Goal: Information Seeking & Learning: Learn about a topic

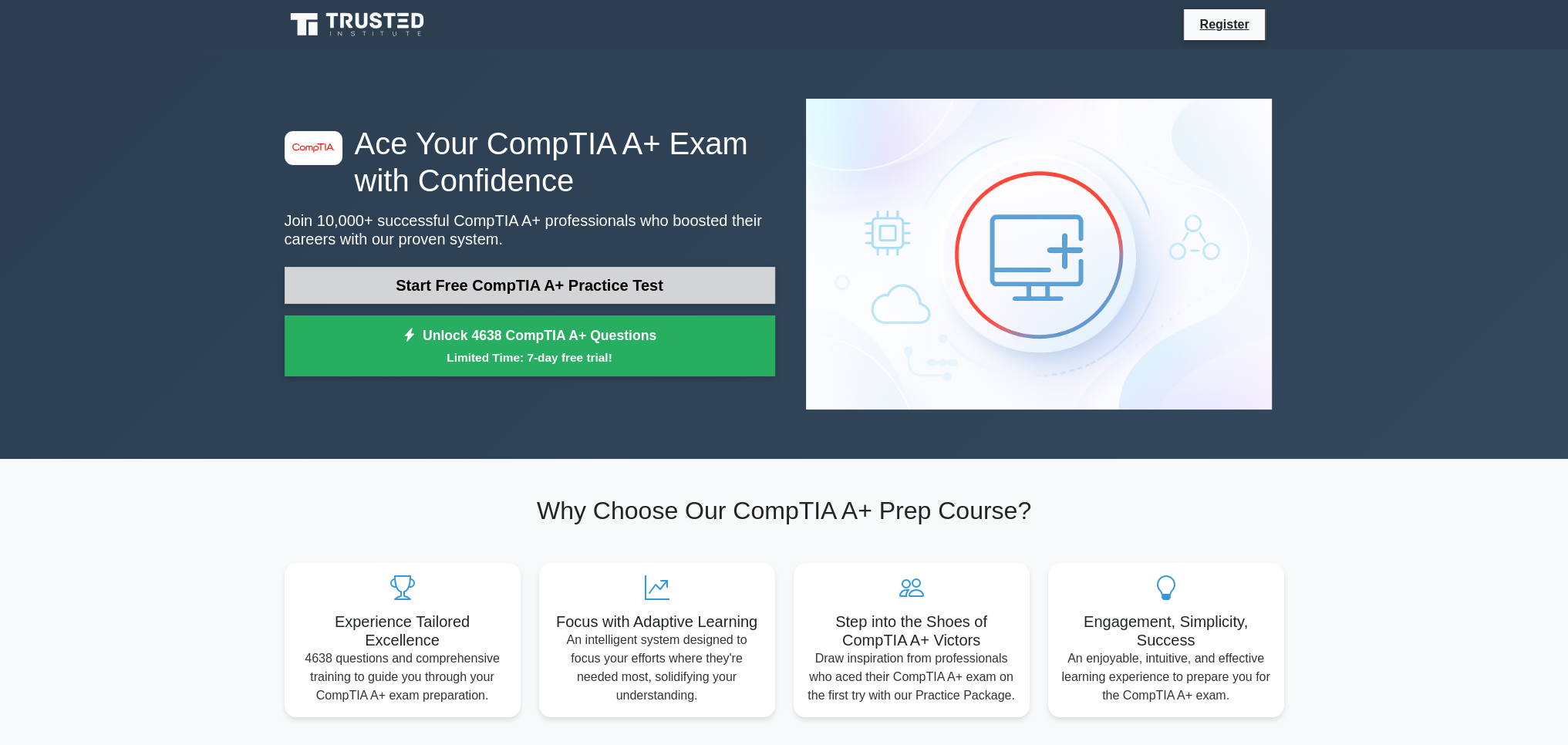
click at [462, 267] on link "Start Free CompTIA A+ Practice Test" at bounding box center [530, 285] width 491 height 37
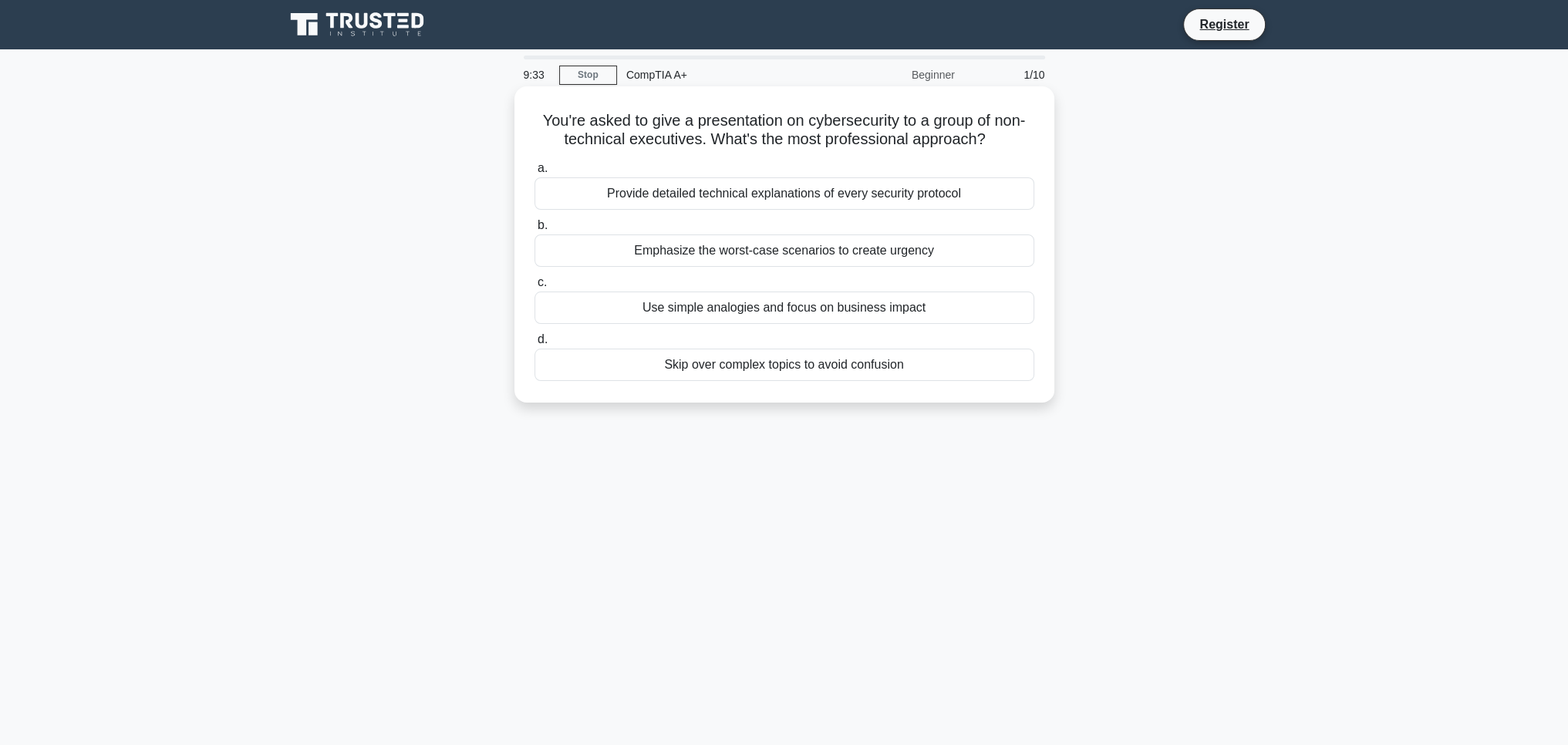
click at [705, 309] on div "Use simple analogies and focus on business impact" at bounding box center [784, 308] width 500 height 32
click at [534, 288] on input "c. Use simple analogies and focus on business impact" at bounding box center [534, 282] width 0 height 10
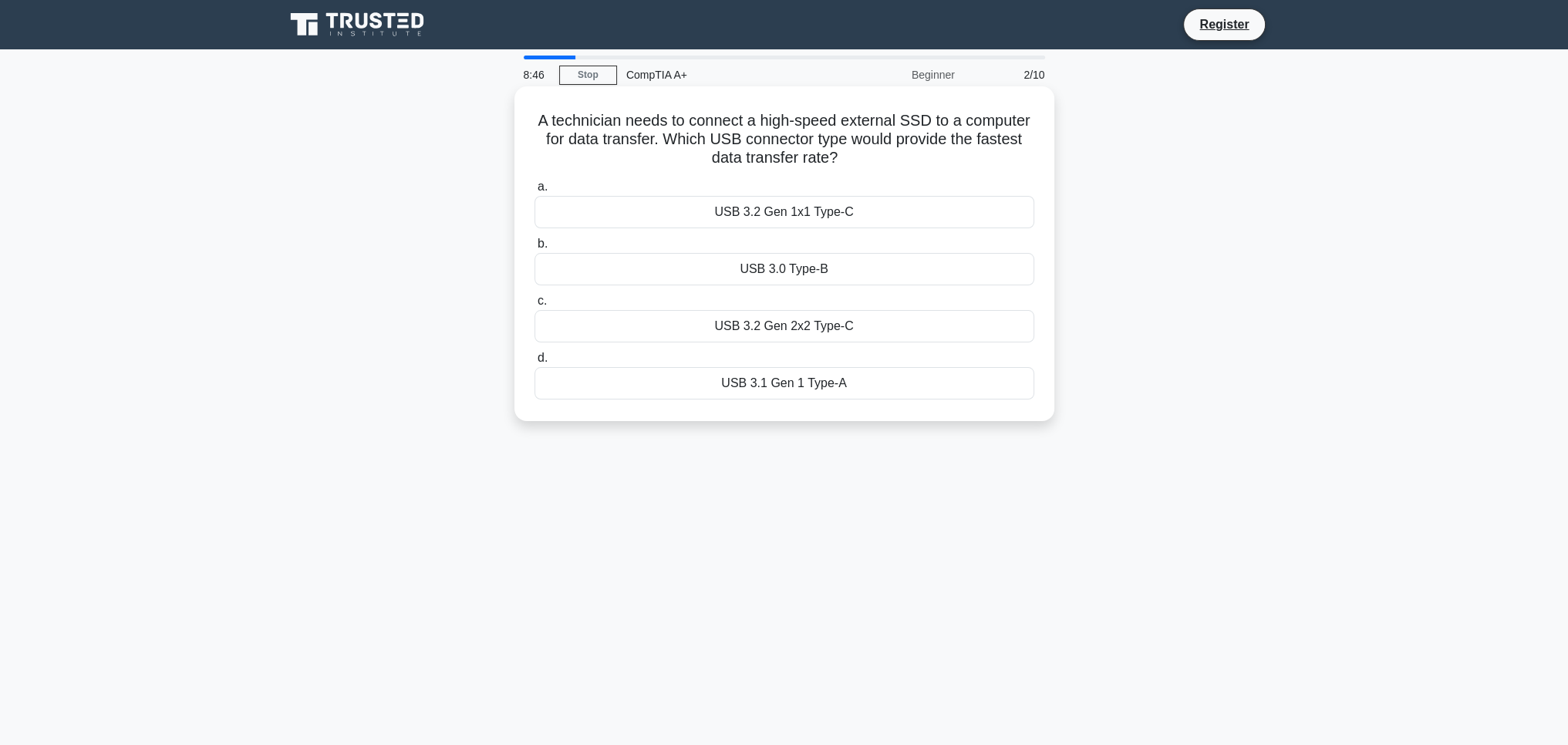
click at [739, 318] on div "USB 3.2 Gen 2x2 Type-C" at bounding box center [784, 326] width 500 height 32
click at [534, 306] on input "c. USB 3.2 Gen 2x2 Type-C" at bounding box center [534, 300] width 0 height 10
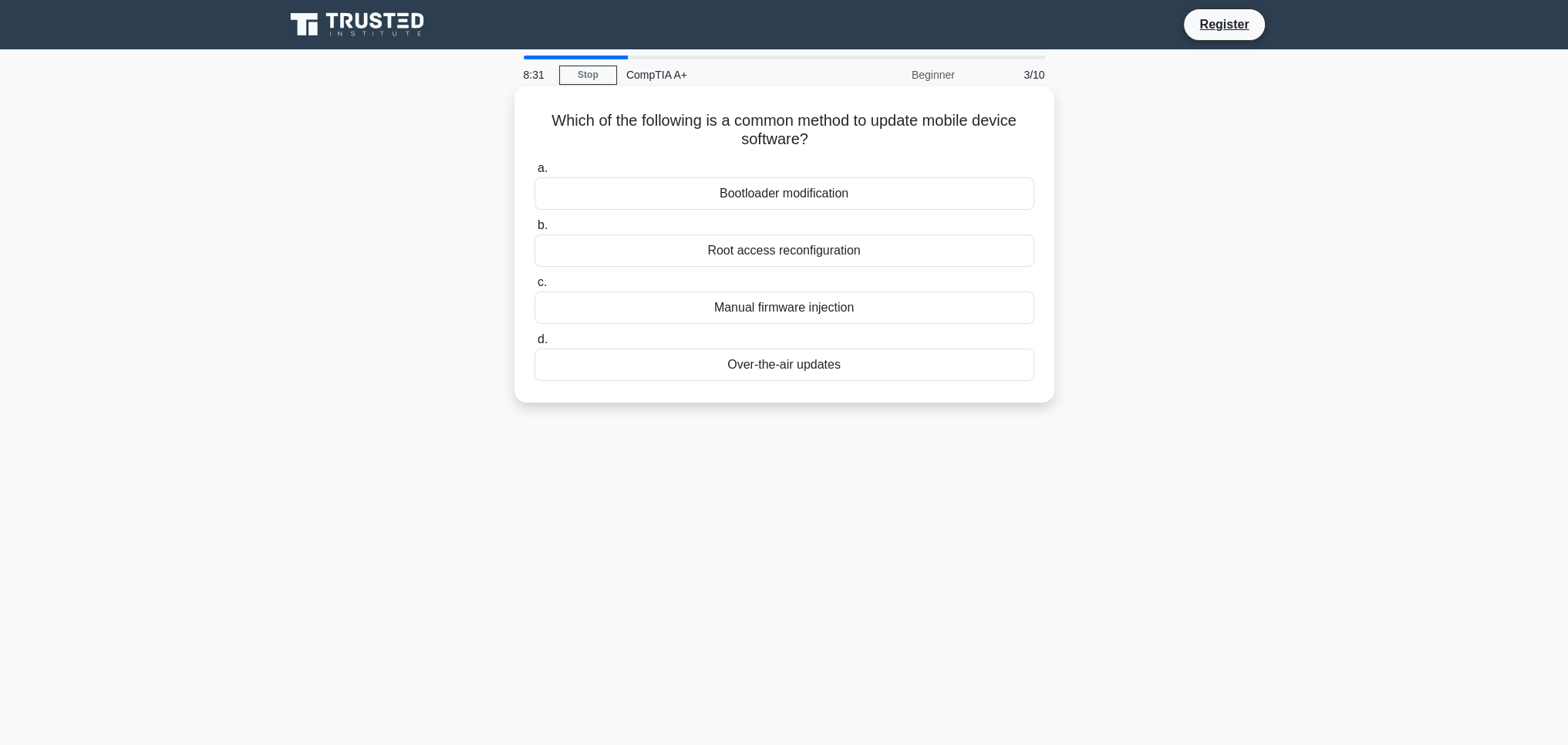
click at [786, 372] on div "Over-the-air updates" at bounding box center [784, 365] width 500 height 32
click at [534, 345] on input "d. Over-the-air updates" at bounding box center [534, 339] width 0 height 10
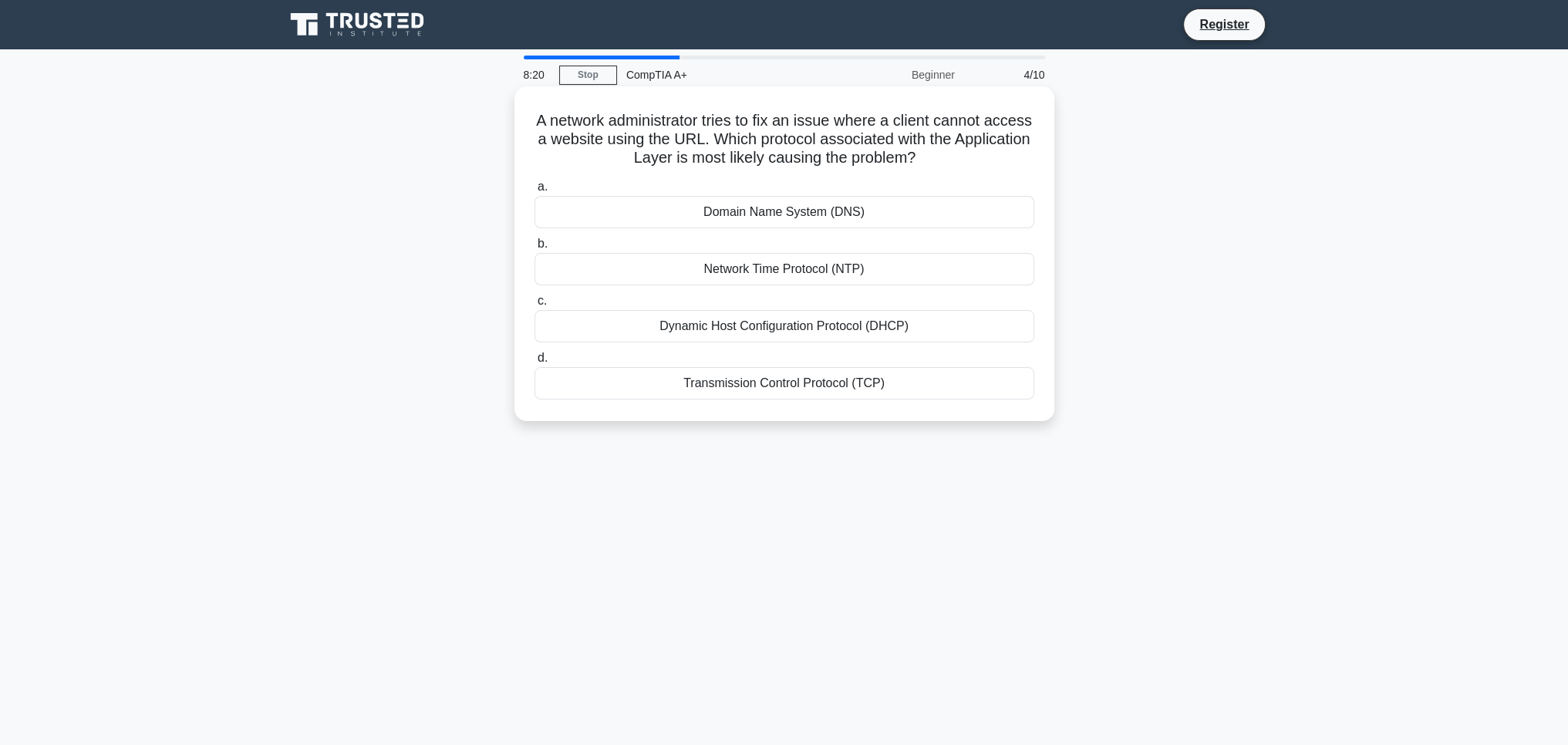
click at [816, 208] on div "Domain Name System (DNS)" at bounding box center [784, 212] width 500 height 32
click at [534, 192] on input "a. Domain Name System (DNS)" at bounding box center [534, 186] width 0 height 10
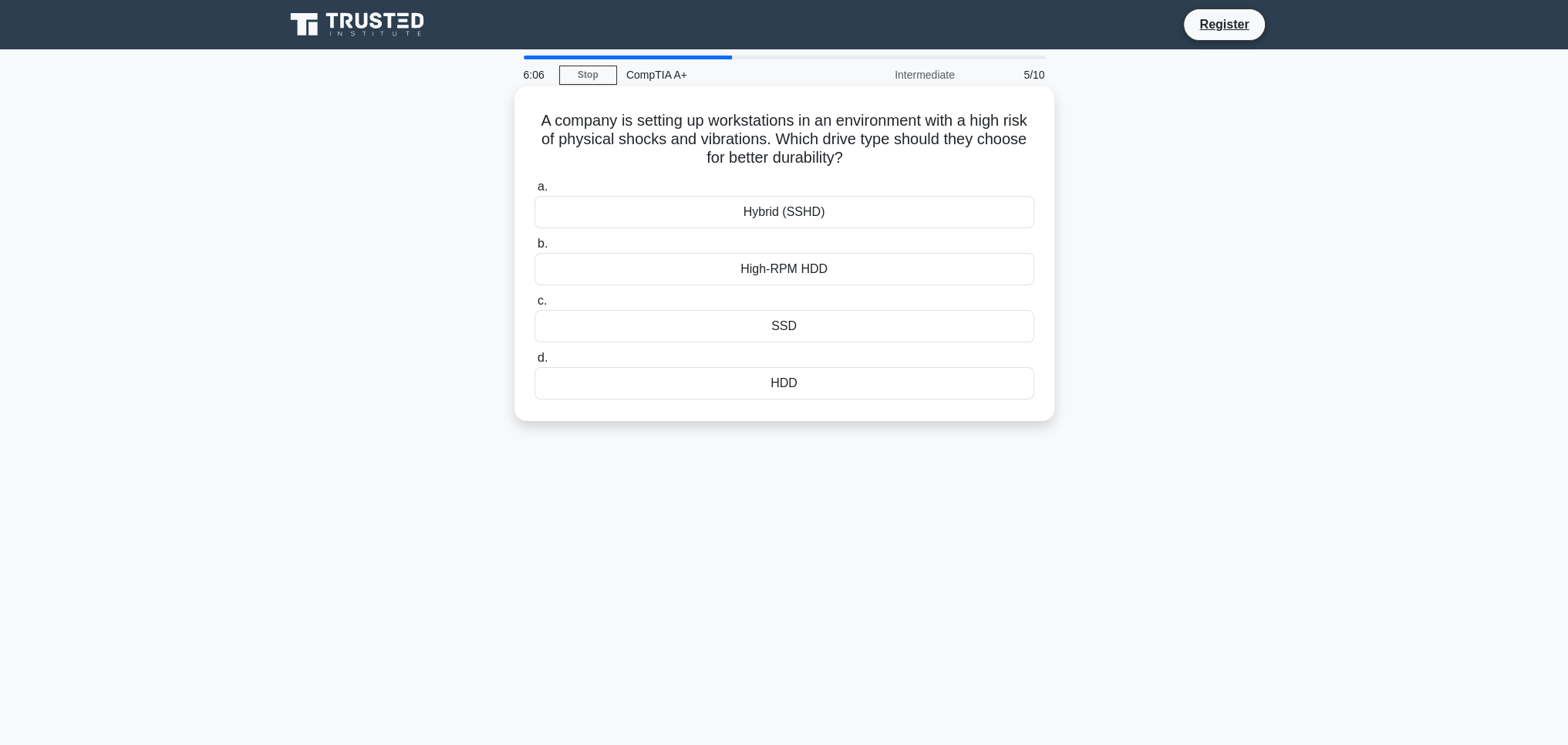
click at [803, 334] on div "SSD" at bounding box center [784, 326] width 500 height 32
click at [534, 306] on input "c. SSD" at bounding box center [534, 300] width 0 height 10
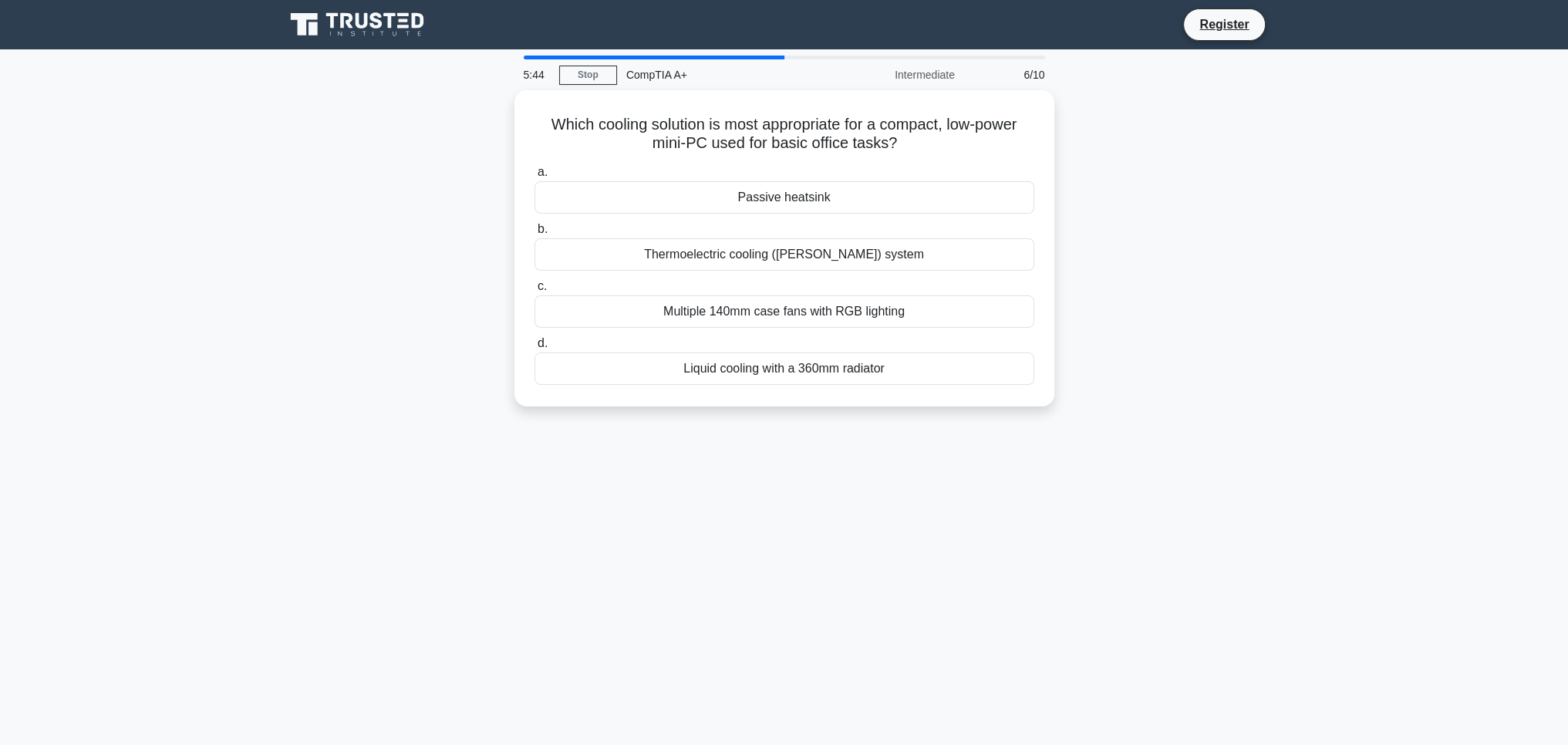
drag, startPoint x: 304, startPoint y: 315, endPoint x: 235, endPoint y: 302, distance: 70.2
click at [235, 302] on main "5:44 Stop CompTIA A+ Intermediate 6/10 Which cooling solution is most appropria…" at bounding box center [784, 441] width 1568 height 783
click at [799, 198] on div "Passive heatsink" at bounding box center [784, 194] width 500 height 32
click at [534, 174] on input "a. Passive heatsink" at bounding box center [534, 168] width 0 height 10
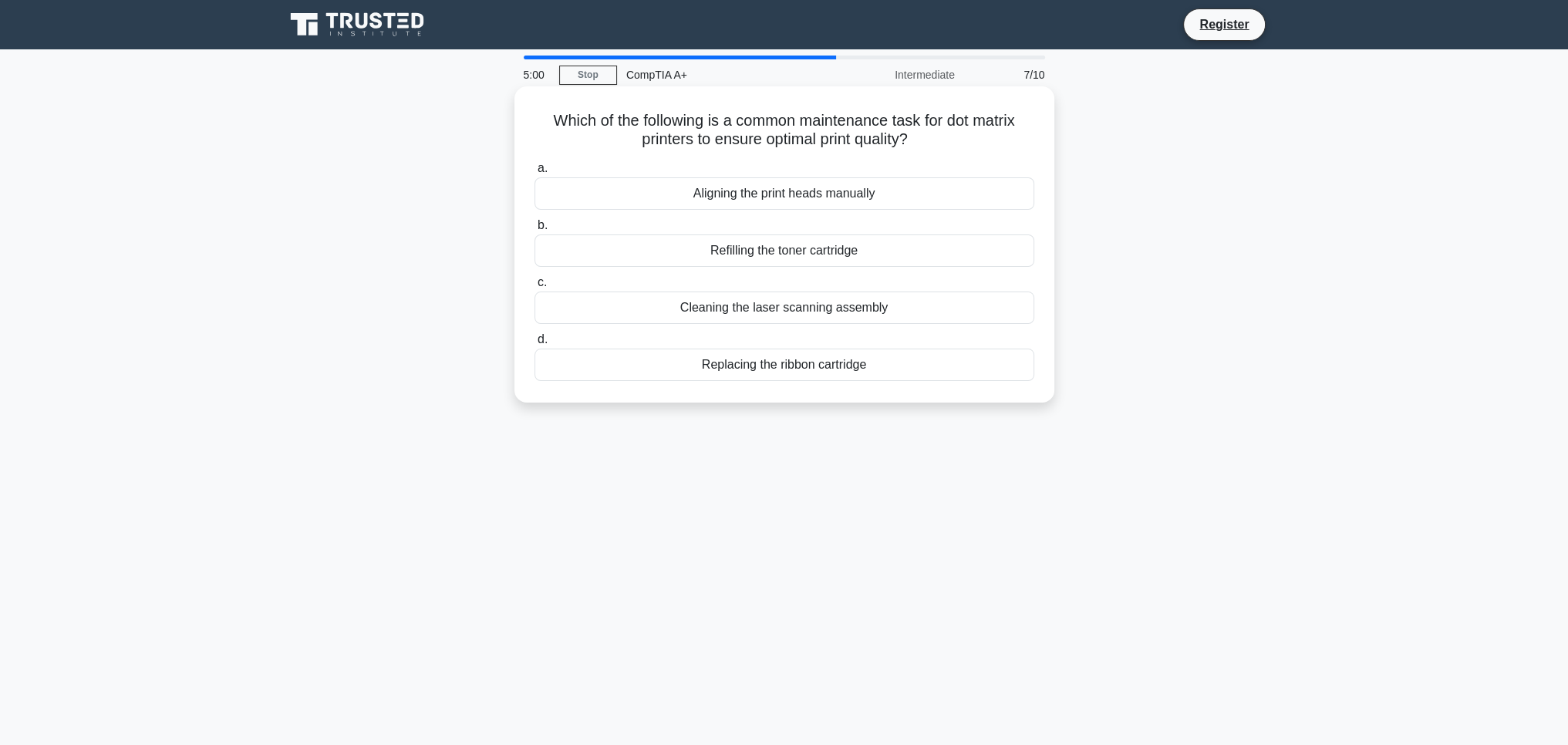
click at [781, 365] on div "Replacing the ribbon cartridge" at bounding box center [784, 365] width 500 height 32
click at [534, 345] on input "d. Replacing the ribbon cartridge" at bounding box center [534, 339] width 0 height 10
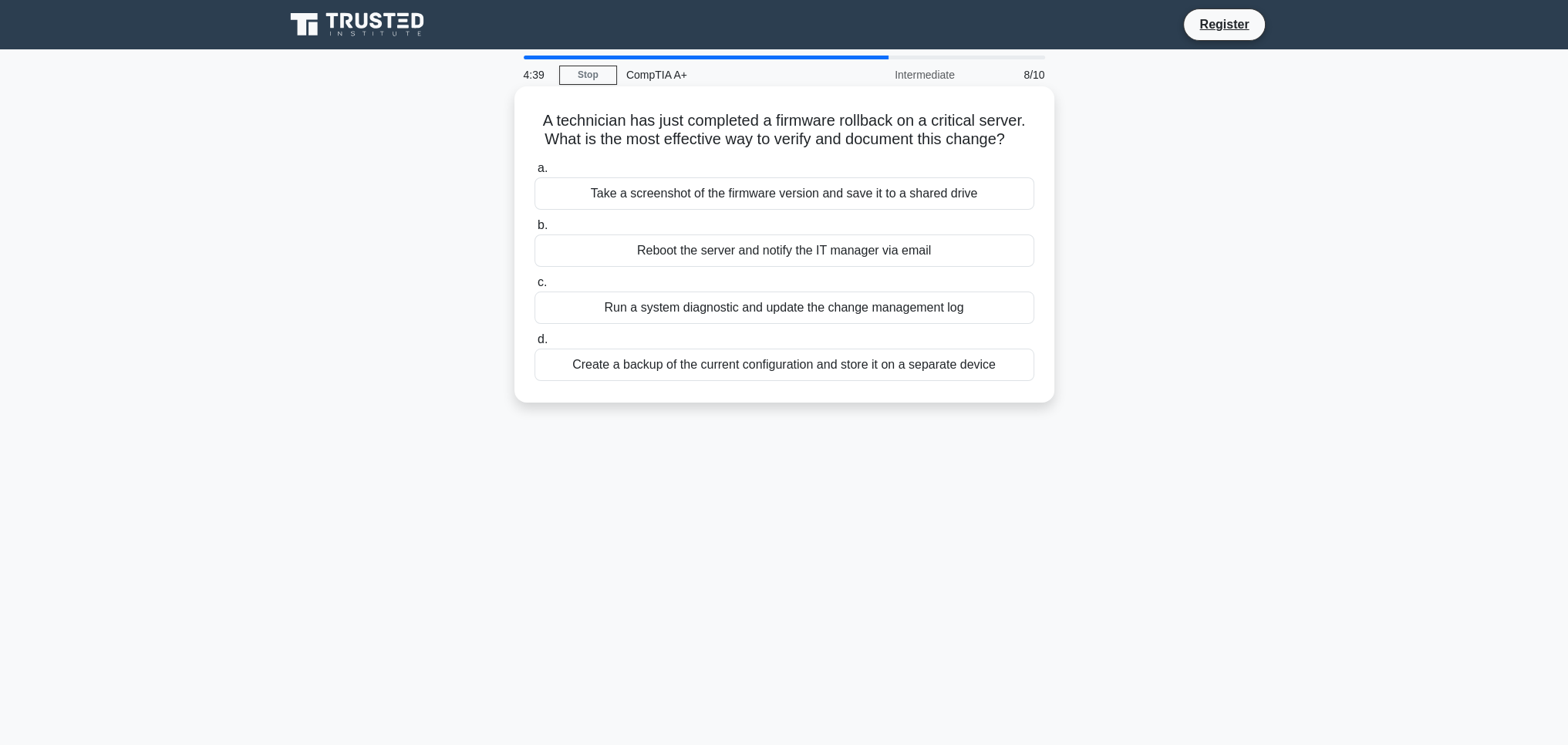
click at [883, 375] on div "Create a backup of the current configuration and store it on a separate device" at bounding box center [784, 365] width 500 height 32
click at [534, 345] on input "d. Create a backup of the current configuration and store it on a separate devi…" at bounding box center [534, 339] width 0 height 10
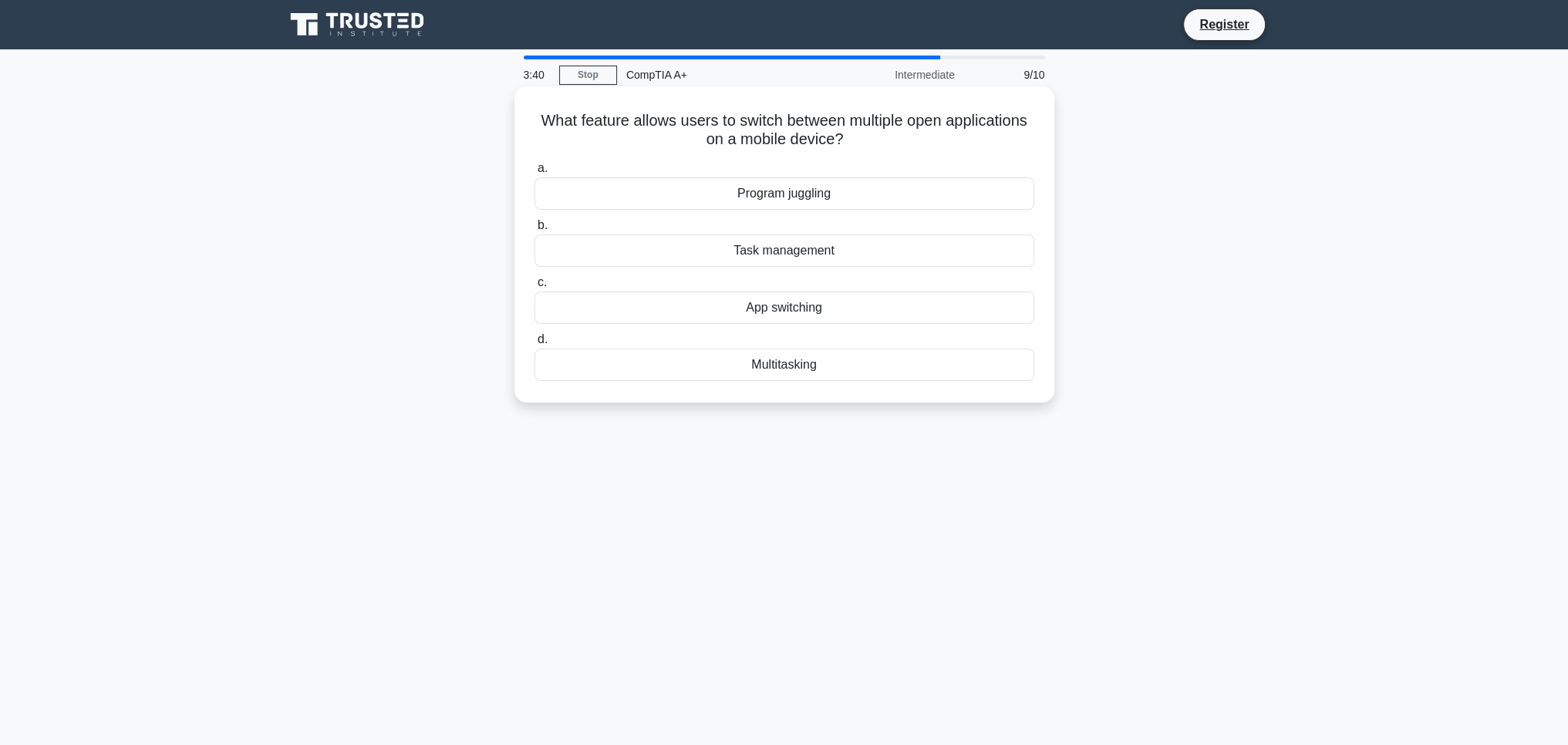
click at [811, 370] on div "Multitasking" at bounding box center [784, 365] width 500 height 32
click at [534, 345] on input "d. Multitasking" at bounding box center [534, 339] width 0 height 10
click at [795, 188] on div "Hyper-Threading" at bounding box center [784, 194] width 500 height 32
click at [534, 174] on input "a. Hyper-Threading" at bounding box center [534, 168] width 0 height 10
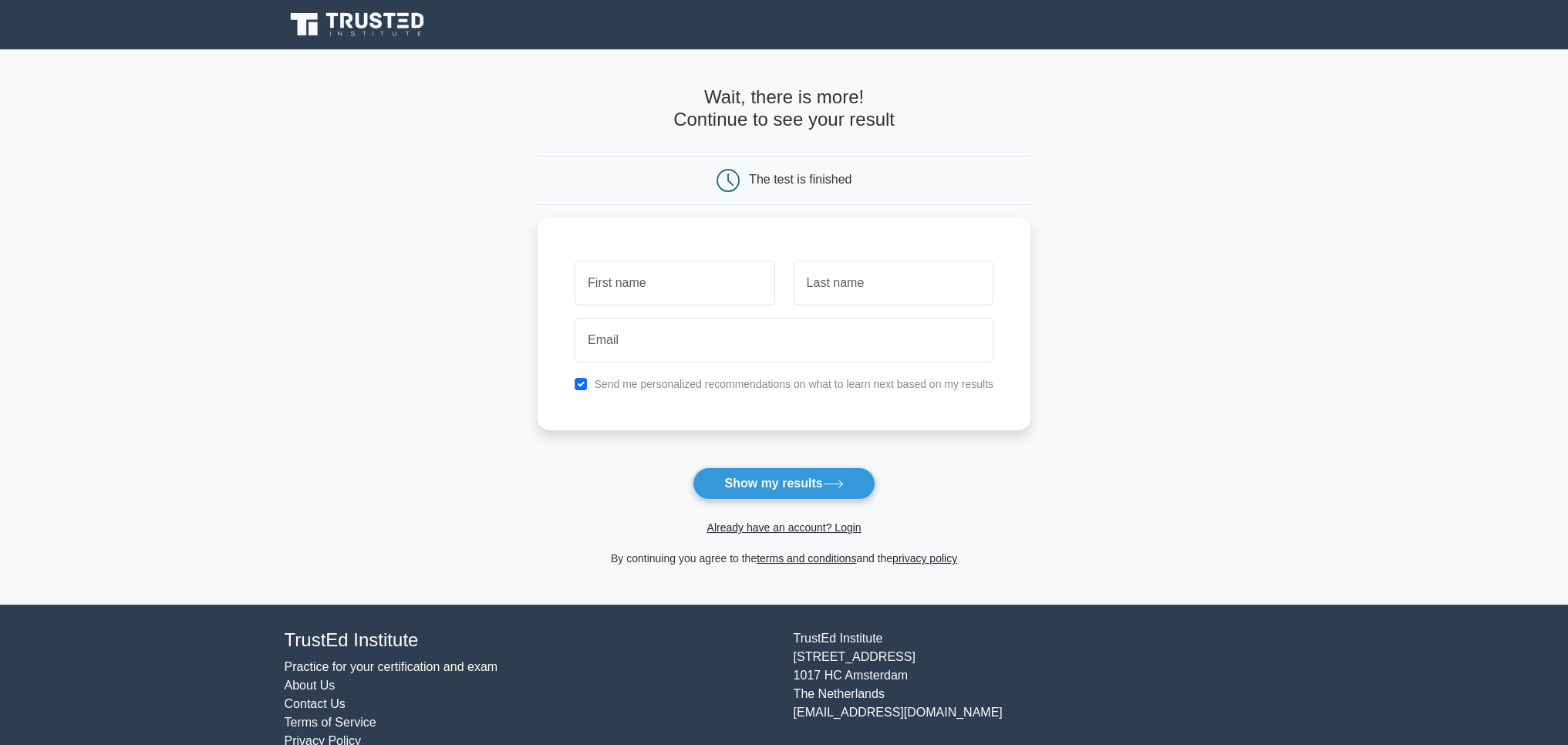
click at [786, 464] on form "Wait, there is more! Continue to see your result The test is finished and the" at bounding box center [784, 327] width 493 height 481
click at [784, 472] on button "Show my results" at bounding box center [783, 484] width 182 height 32
click at [654, 241] on div "Send me personalized recommendations on what to learn next based on my results" at bounding box center [784, 320] width 493 height 213
click at [656, 276] on input "text" at bounding box center [674, 278] width 200 height 45
type input "Dasun"
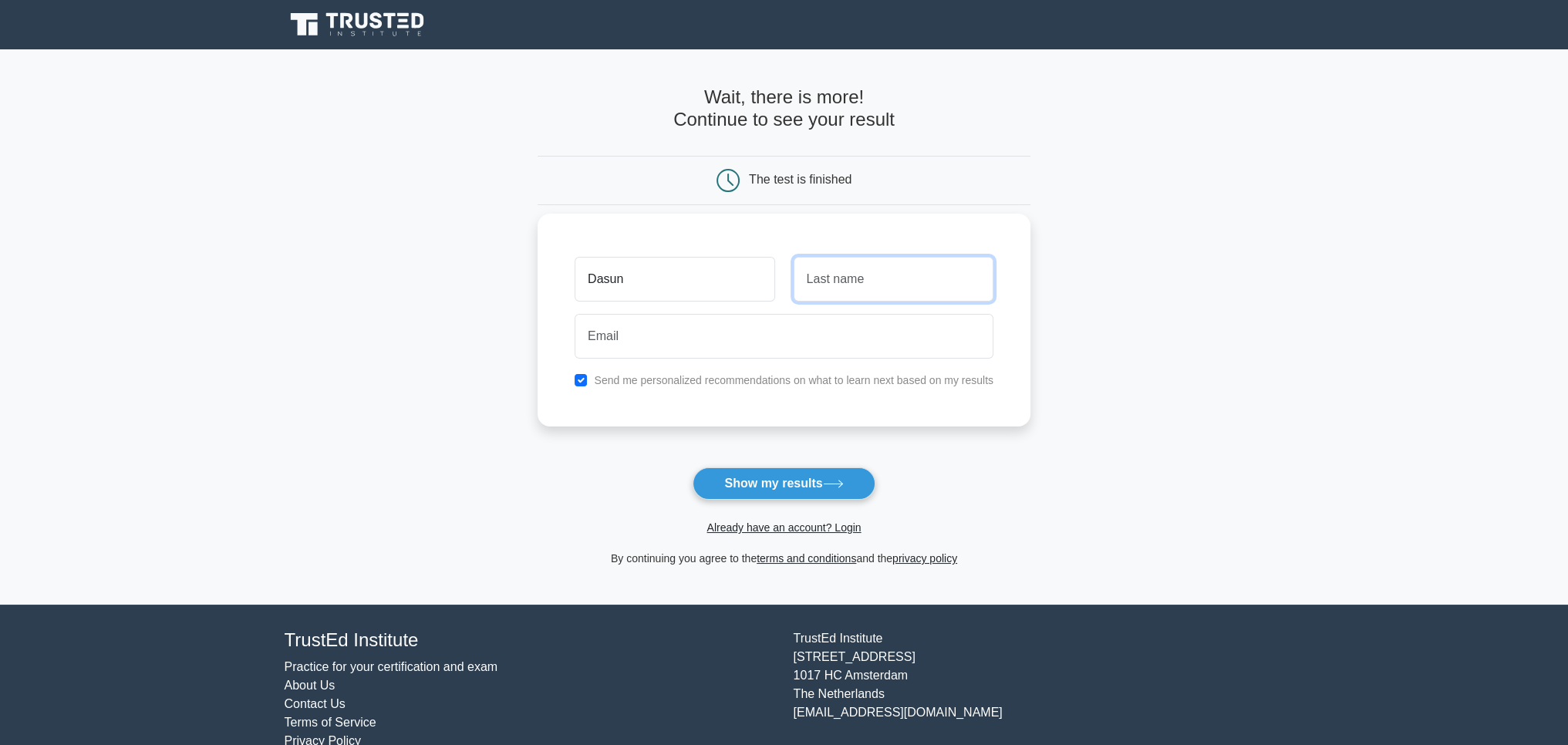
click at [860, 288] on input "text" at bounding box center [894, 278] width 200 height 45
type input "Rathnayaka"
drag, startPoint x: 774, startPoint y: 331, endPoint x: 765, endPoint y: 346, distance: 17.5
click at [774, 331] on input "email" at bounding box center [784, 335] width 418 height 45
type input "[EMAIL_ADDRESS][DOMAIN_NAME]"
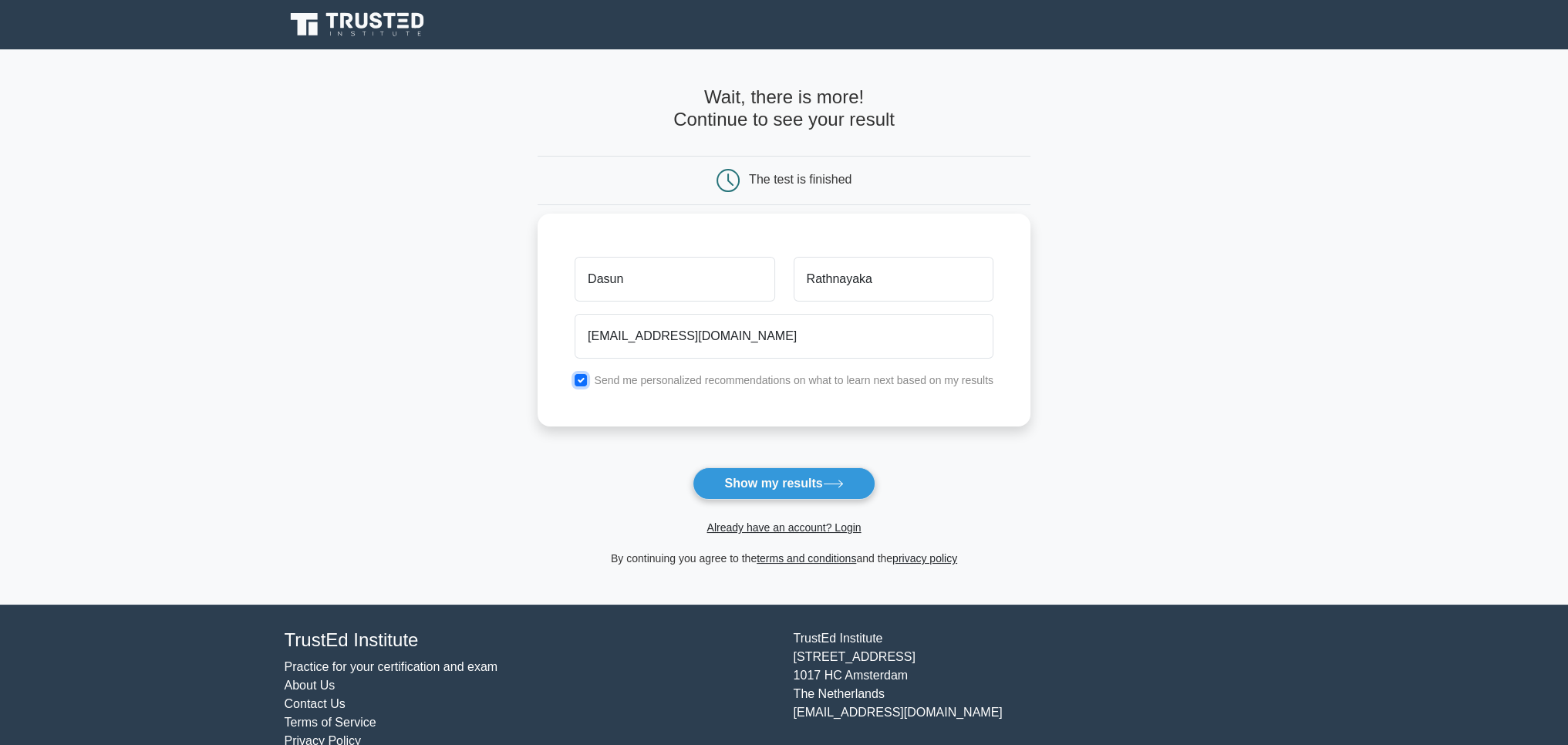
click at [586, 377] on input "checkbox" at bounding box center [580, 379] width 12 height 12
checkbox input "false"
click at [790, 485] on button "Show my results" at bounding box center [783, 484] width 182 height 32
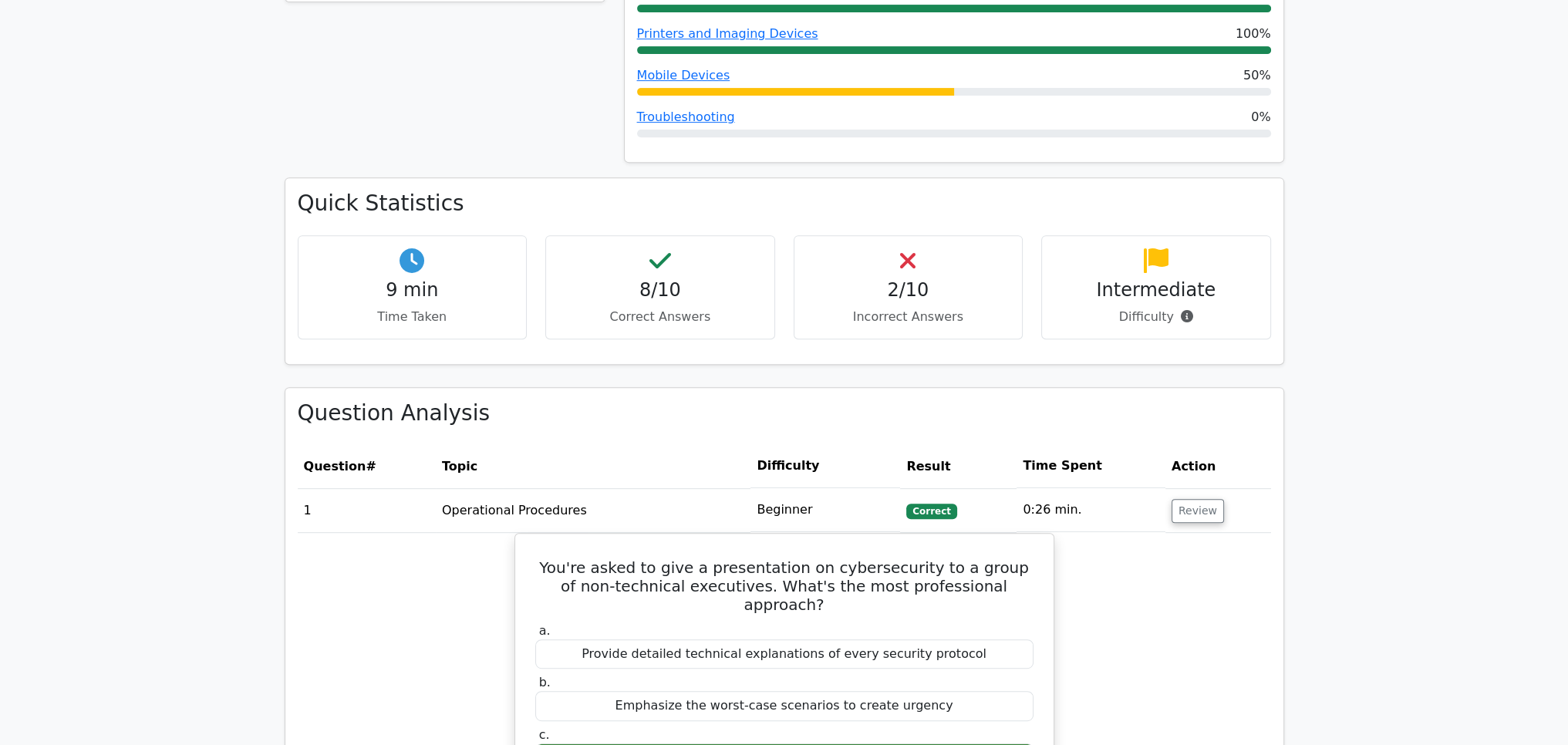
scroll to position [771, 0]
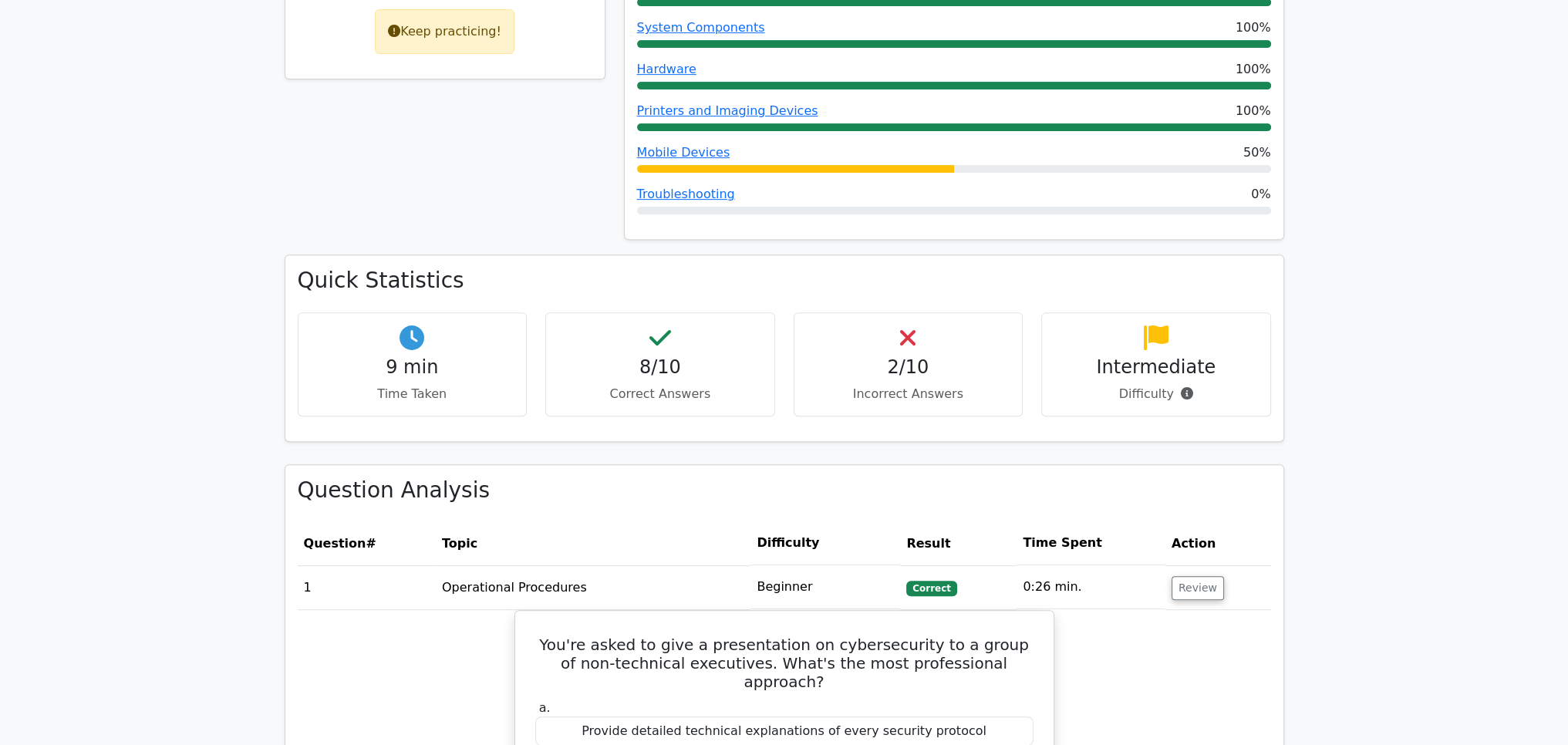
click at [909, 386] on p "Incorrect Answers" at bounding box center [908, 393] width 203 height 18
click at [907, 361] on h4 "2/10" at bounding box center [908, 368] width 203 height 23
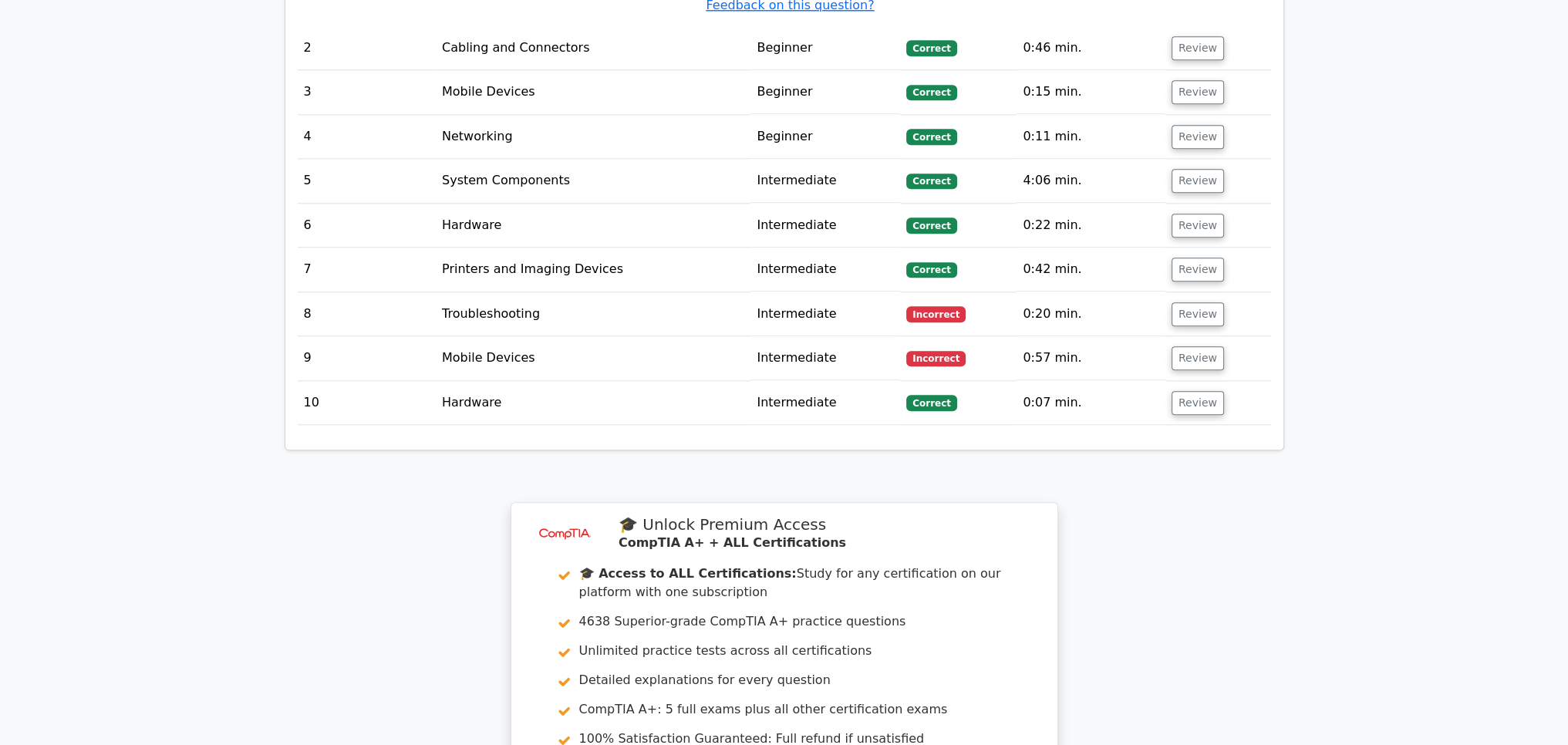
scroll to position [2179, 0]
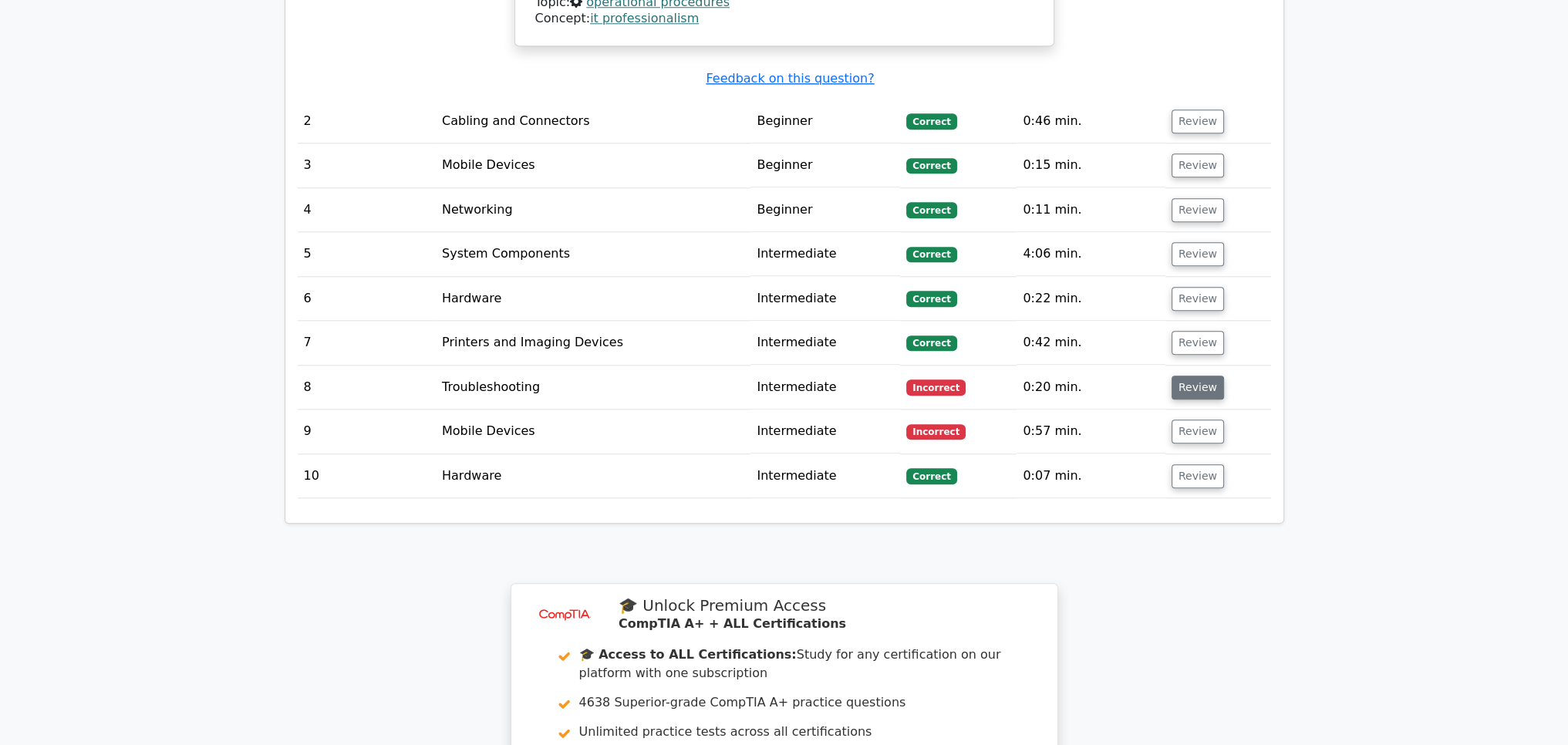
click at [1196, 375] on button "Review" at bounding box center [1197, 387] width 52 height 24
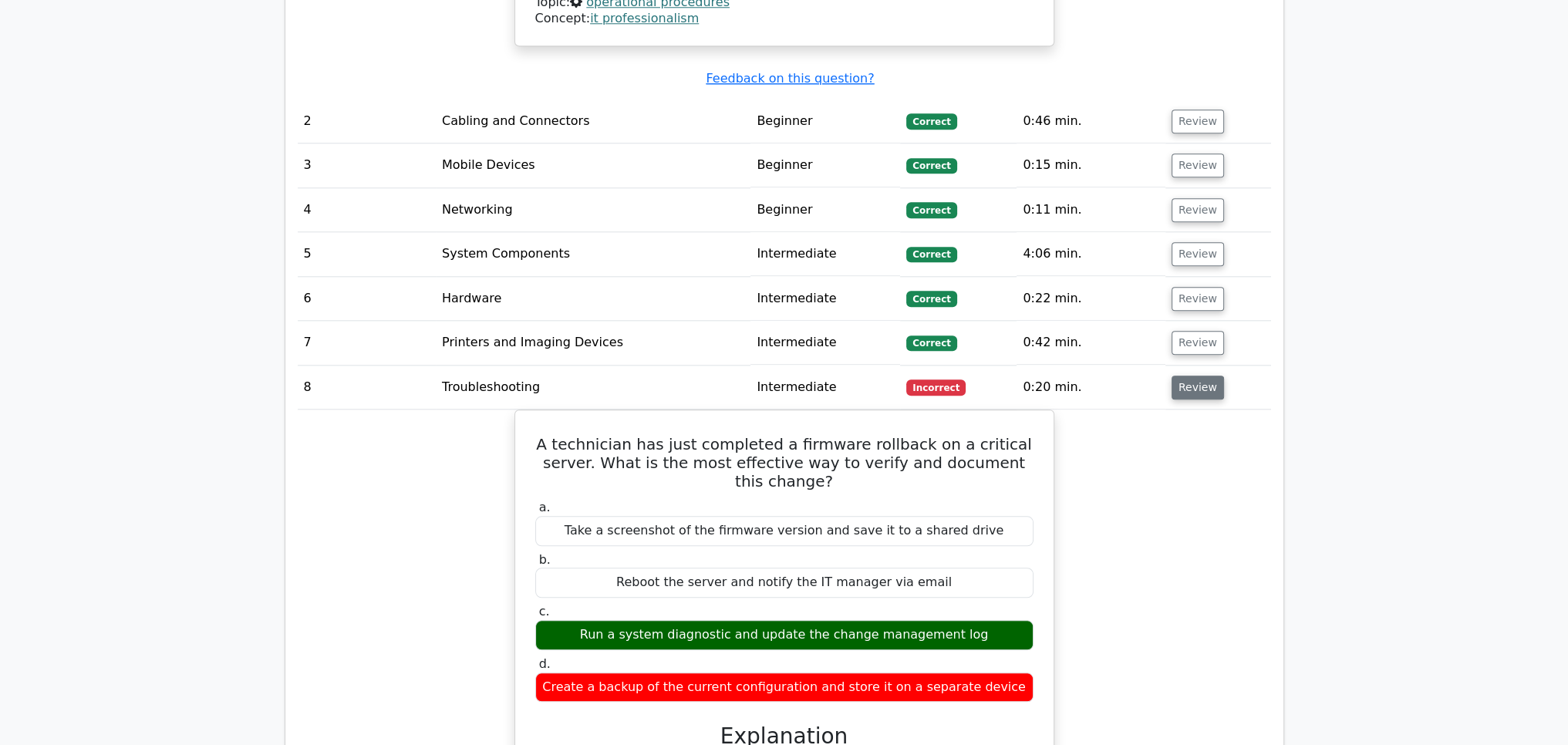
click at [1182, 375] on button "Review" at bounding box center [1197, 387] width 52 height 24
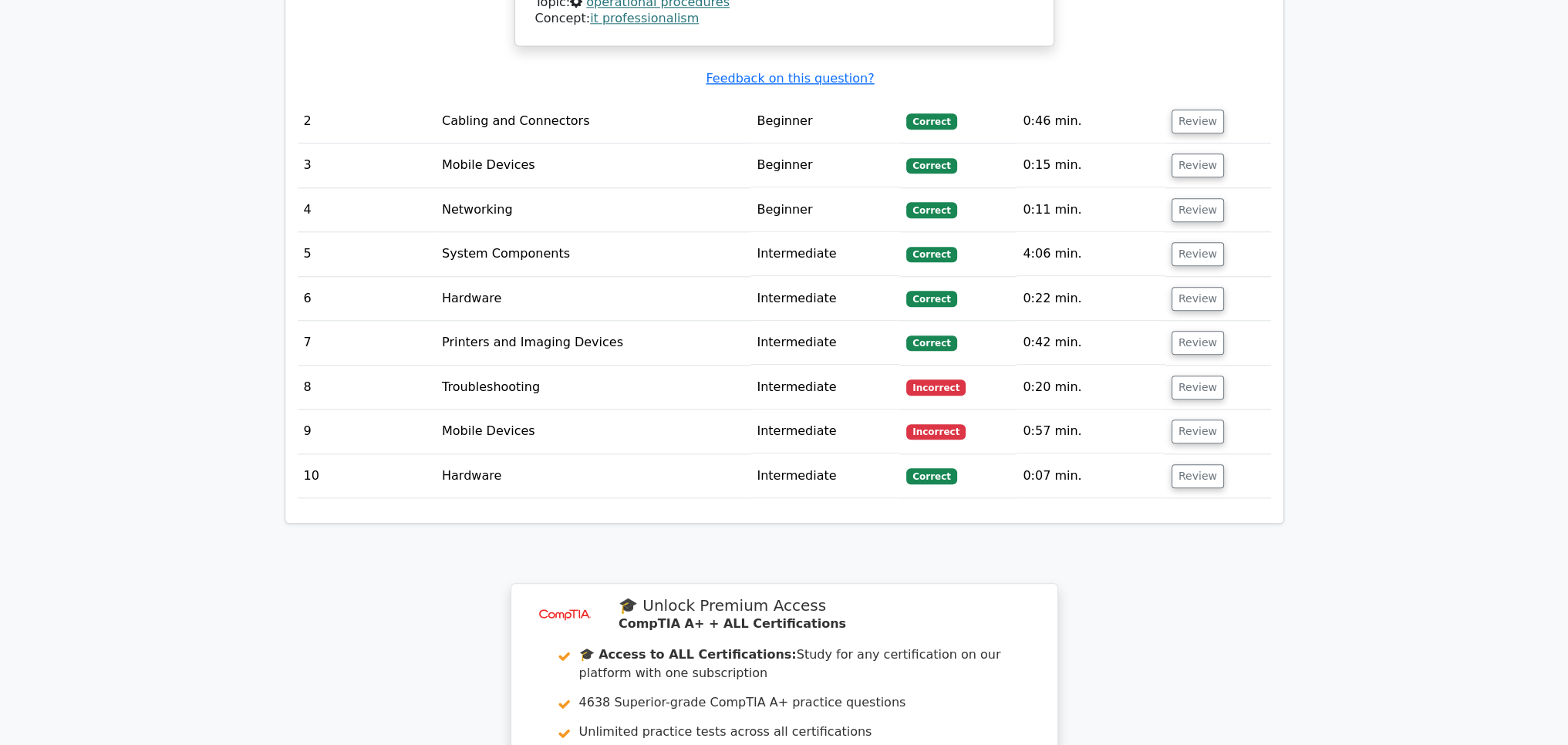
click at [1186, 410] on td "Review" at bounding box center [1218, 431] width 106 height 44
click at [1186, 419] on button "Review" at bounding box center [1197, 430] width 52 height 24
click at [1185, 419] on button "Review" at bounding box center [1197, 430] width 52 height 24
